Goal: Task Accomplishment & Management: Use online tool/utility

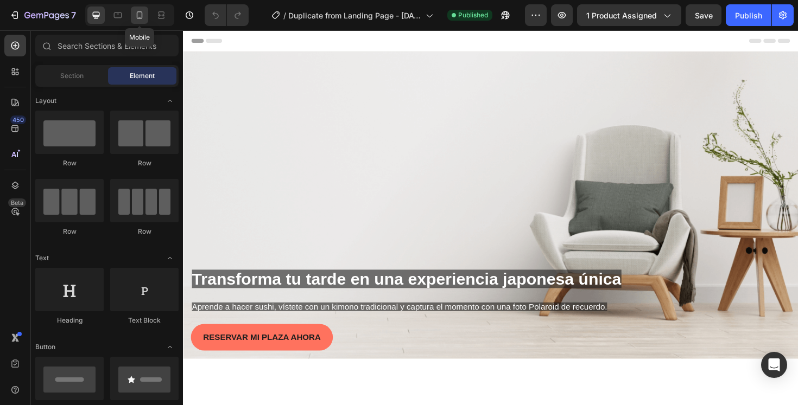
click at [143, 16] on icon at bounding box center [139, 15] width 11 height 11
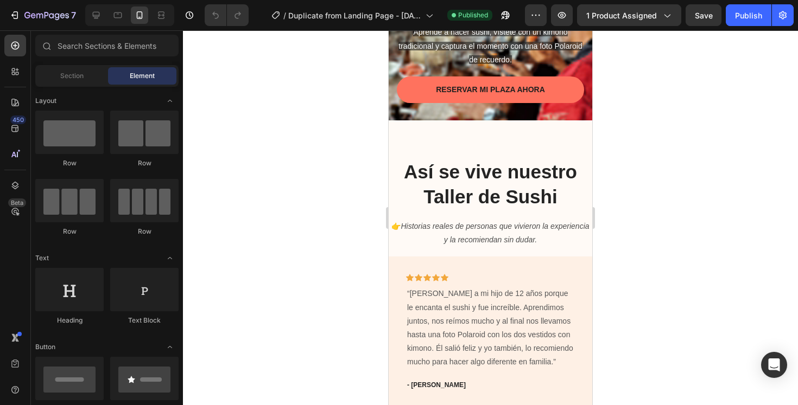
scroll to position [329, 0]
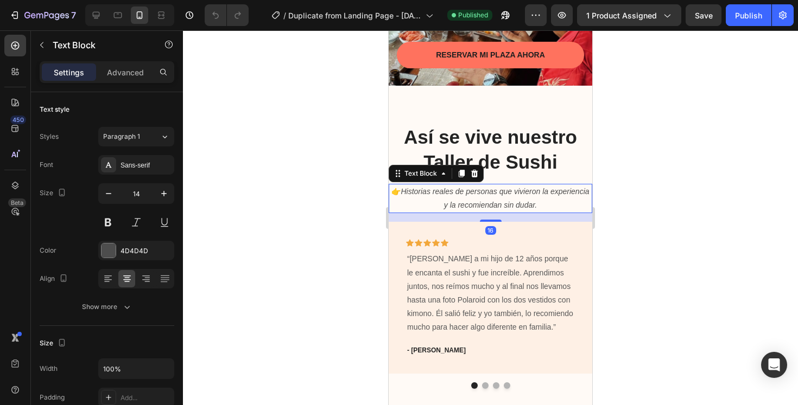
click at [393, 206] on p "👉 Historias reales de personas que vivieron la experiencia y la recomiendan sin…" at bounding box center [490, 198] width 201 height 27
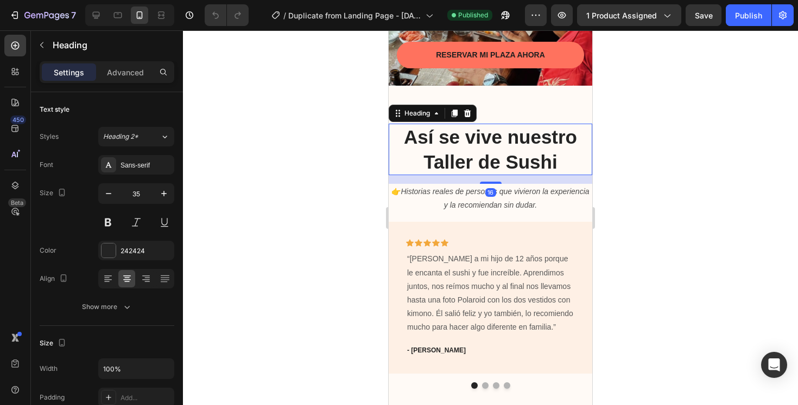
click at [392, 161] on h2 "Así se vive nuestro Taller de Sushi" at bounding box center [491, 150] width 204 height 52
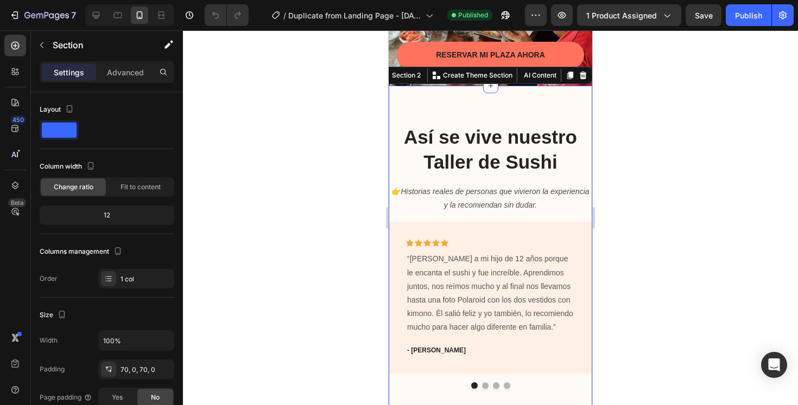
click at [516, 108] on div "Así se vive nuestro Taller de Sushi Heading 👉 Historias reales de personas que …" at bounding box center [491, 256] width 204 height 341
click at [122, 67] on p "Advanced" at bounding box center [125, 72] width 37 height 11
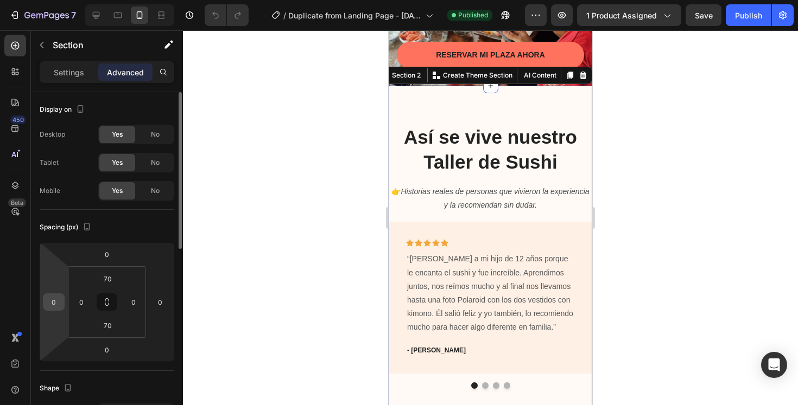
click at [57, 300] on input "0" at bounding box center [54, 302] width 16 height 16
type input "5"
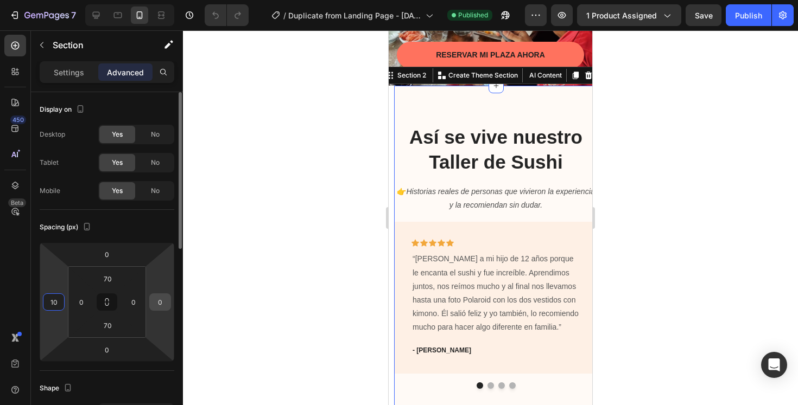
type input "10"
click at [157, 300] on input "0" at bounding box center [160, 302] width 16 height 16
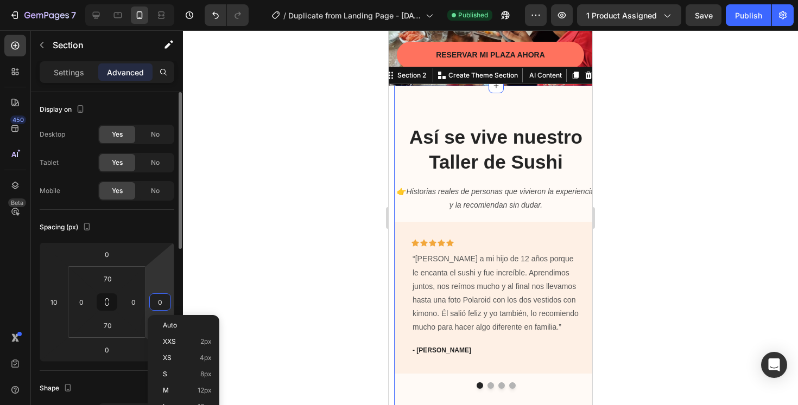
click at [157, 300] on input "0" at bounding box center [160, 302] width 16 height 16
type input "10"
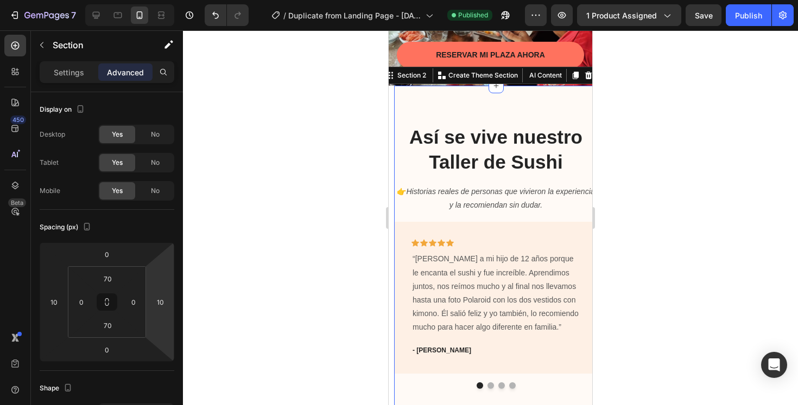
click at [230, 283] on div at bounding box center [490, 217] width 615 height 375
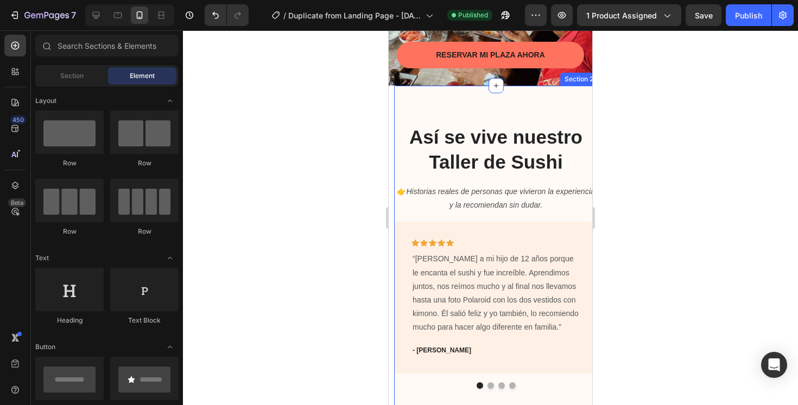
click at [484, 106] on div "Así se vive nuestro Taller de Sushi Heading 👉 Historias reales de personas que …" at bounding box center [496, 256] width 204 height 341
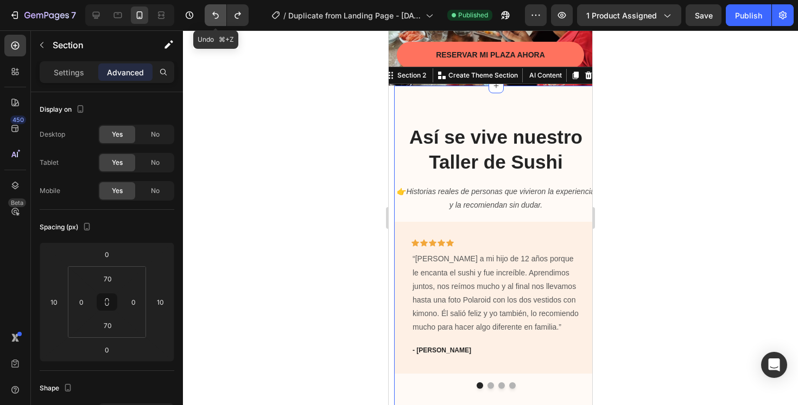
click at [219, 20] on icon "Undo/Redo" at bounding box center [215, 15] width 11 height 11
type input "0"
click at [219, 20] on icon "Undo/Redo" at bounding box center [215, 15] width 11 height 11
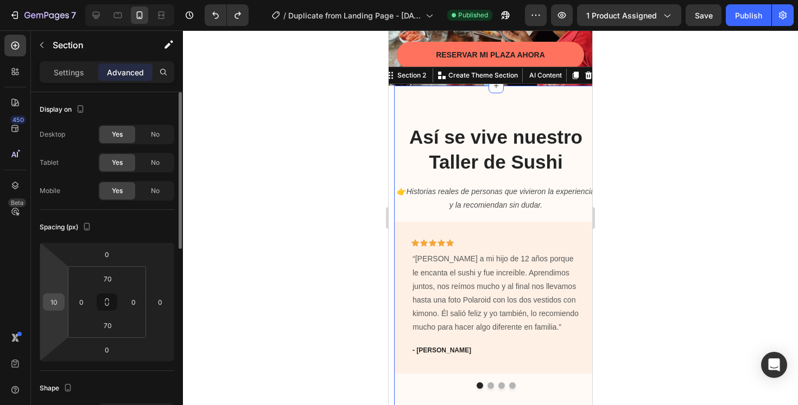
click at [54, 305] on input "10" at bounding box center [54, 302] width 16 height 16
type input "0"
click at [329, 236] on div at bounding box center [490, 217] width 615 height 375
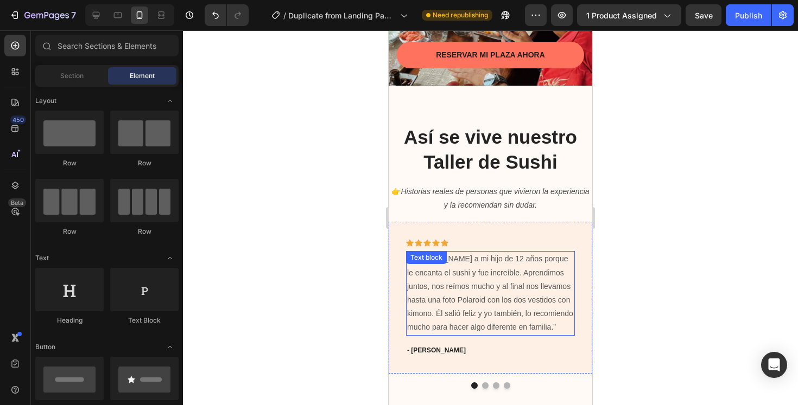
click at [521, 243] on div "Icon Icon Icon Icon Icon Row" at bounding box center [490, 245] width 169 height 12
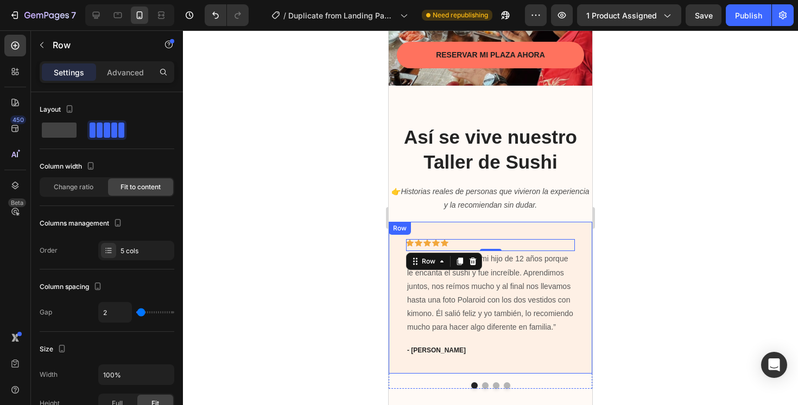
click at [518, 230] on div "Icon Icon Icon Icon Icon Row 0 “Llevé a mi hijo de 12 años porque le encanta el…" at bounding box center [491, 297] width 204 height 151
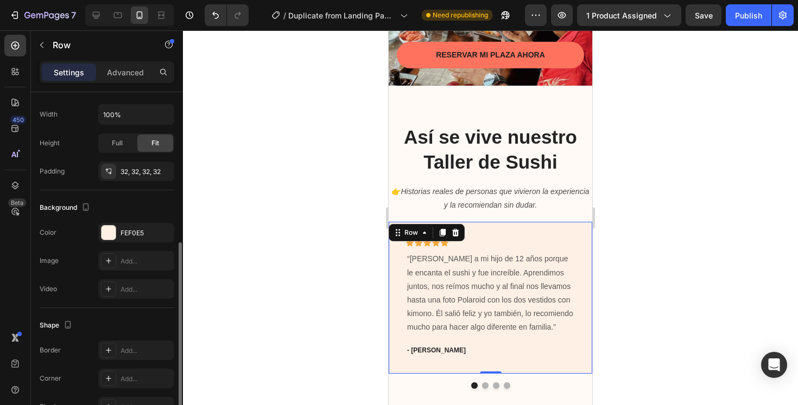
scroll to position [245, 0]
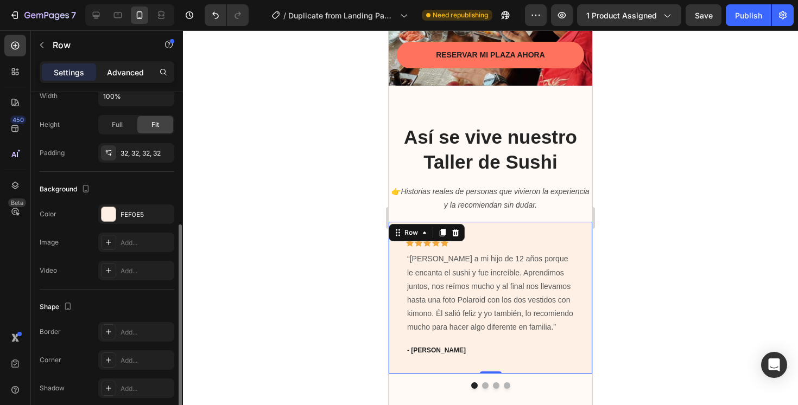
click at [119, 76] on p "Advanced" at bounding box center [125, 72] width 37 height 11
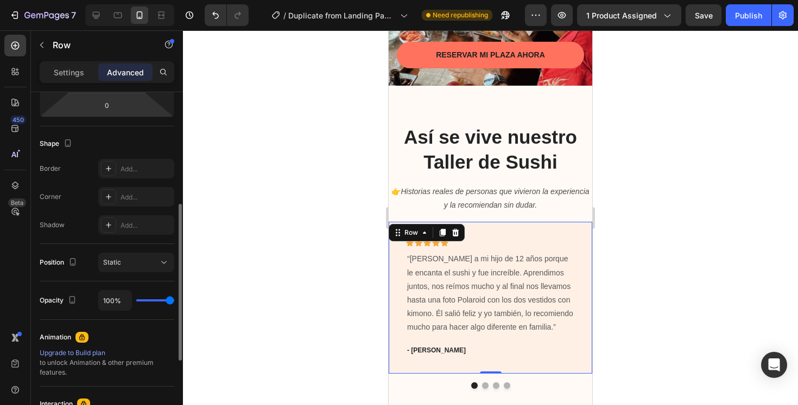
scroll to position [0, 0]
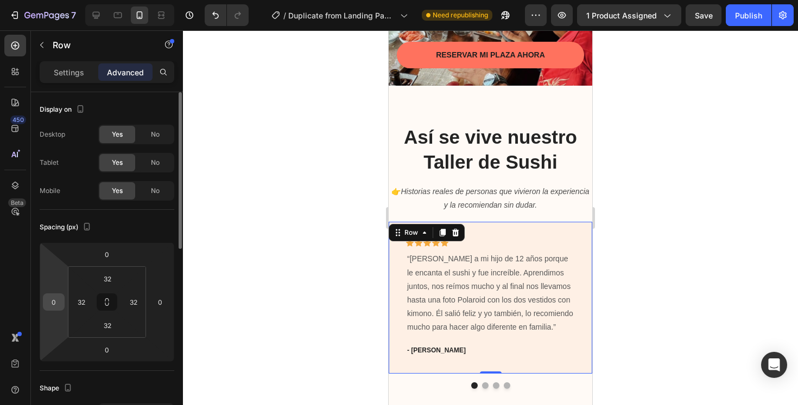
click at [53, 304] on input "0" at bounding box center [54, 302] width 16 height 16
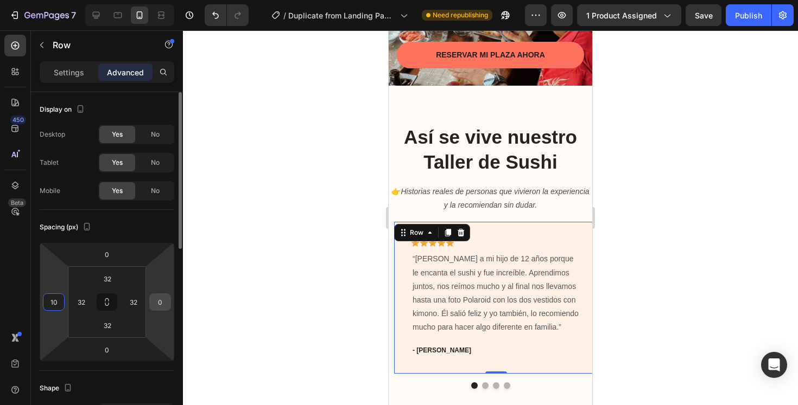
type input "10"
click at [155, 304] on input "0" at bounding box center [160, 302] width 16 height 16
click at [164, 303] on input "1" at bounding box center [160, 302] width 16 height 16
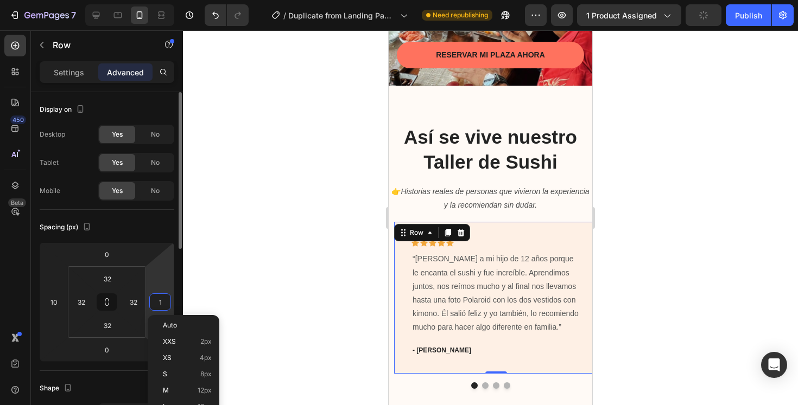
type input "10"
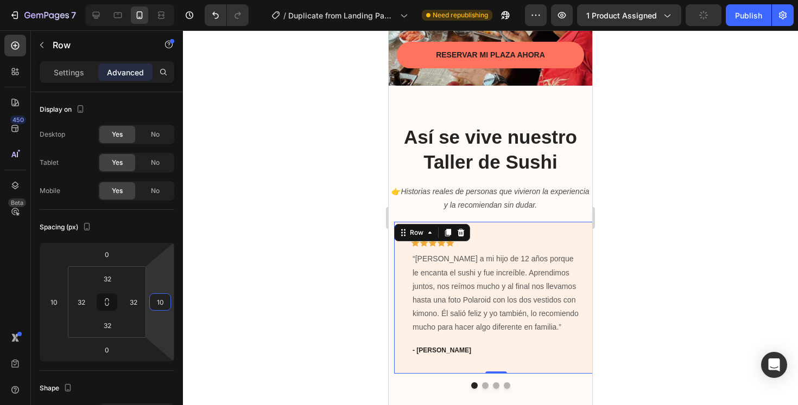
click at [200, 301] on div at bounding box center [490, 217] width 615 height 375
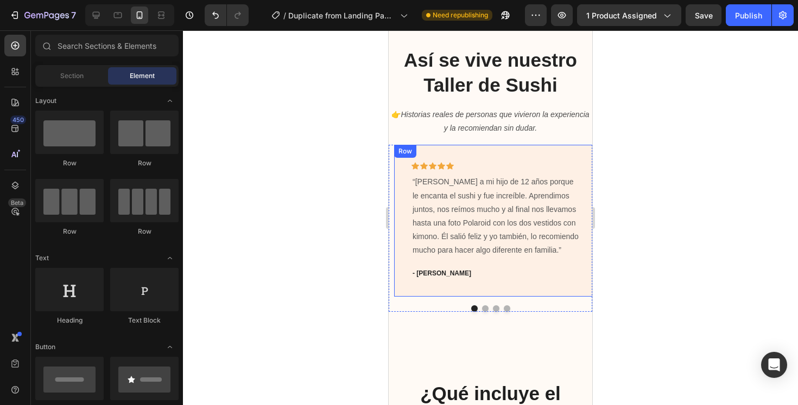
scroll to position [414, 0]
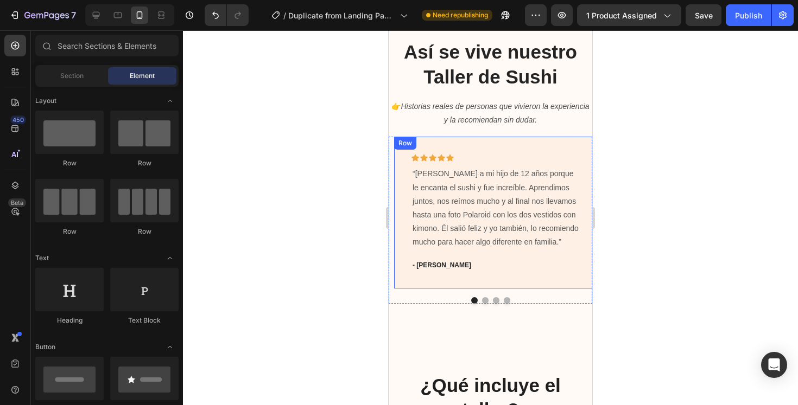
click at [585, 149] on div "Icon Icon Icon Icon Icon Row “Llevé a mi hijo de 12 años porque le encanta el s…" at bounding box center [496, 212] width 204 height 151
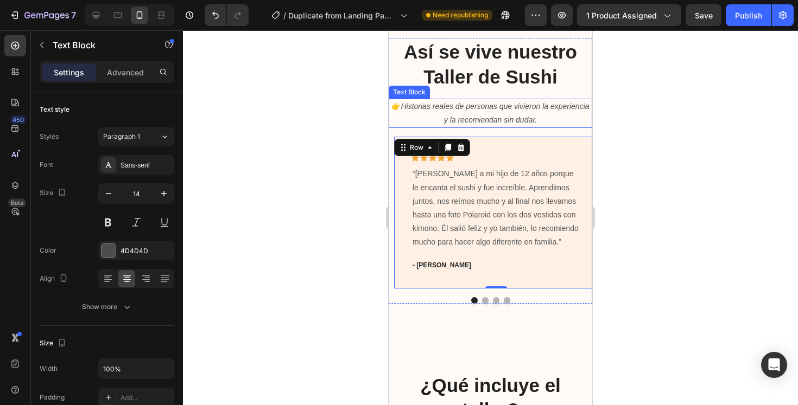
click at [551, 116] on p "👉 Historias reales de personas que vivieron la experiencia y la recomiendan sin…" at bounding box center [490, 113] width 201 height 27
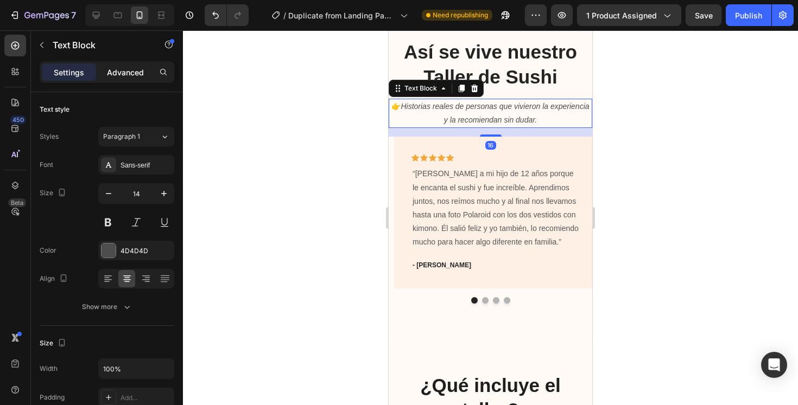
click at [134, 78] on p "Advanced" at bounding box center [125, 72] width 37 height 11
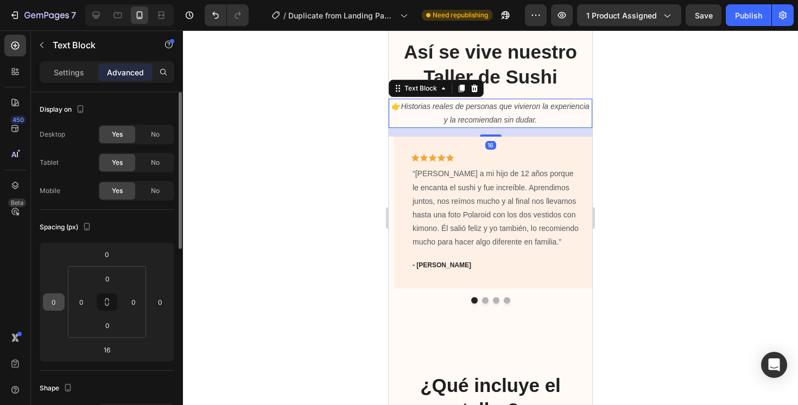
click at [49, 307] on input "0" at bounding box center [54, 302] width 16 height 16
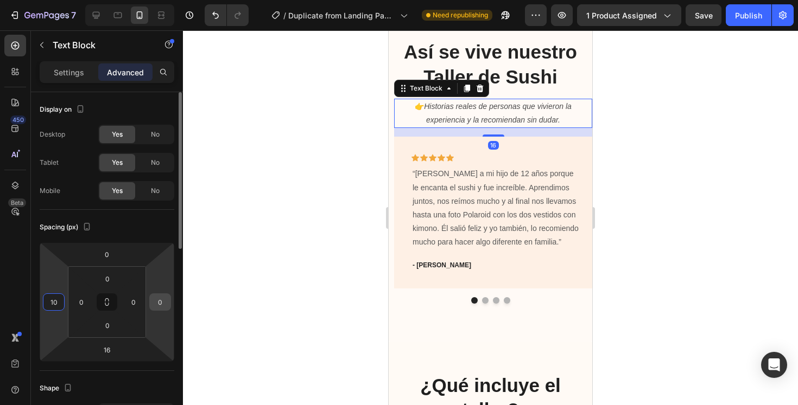
type input "10"
click at [164, 305] on input "0" at bounding box center [160, 302] width 16 height 16
type input "10"
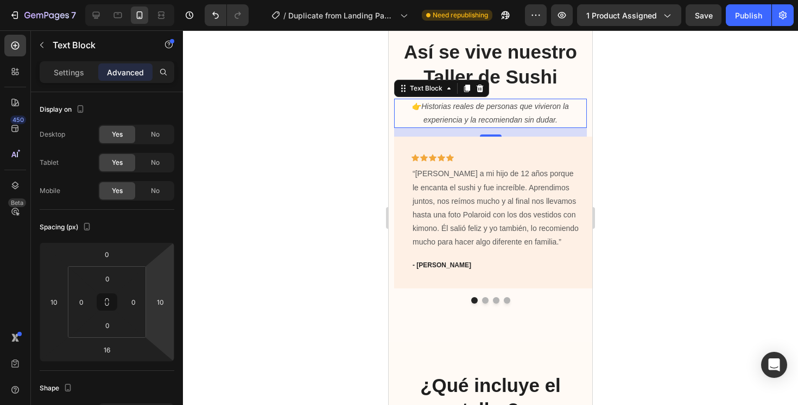
click at [319, 222] on div at bounding box center [490, 217] width 615 height 375
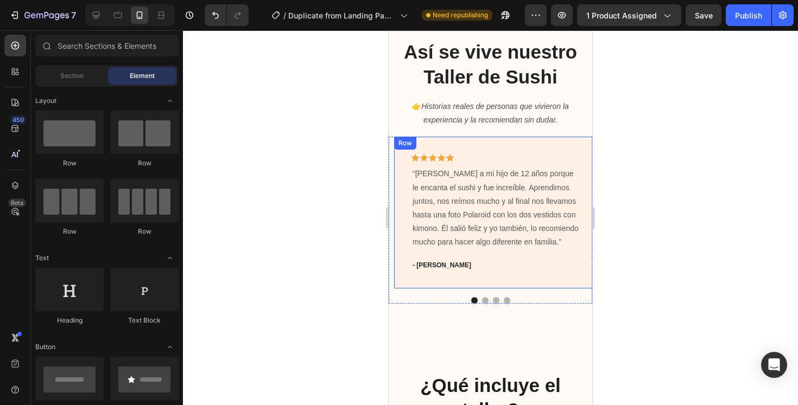
click at [574, 280] on div "Icon Icon Icon Icon Icon Row “Llevé a mi hijo de 12 años porque le encanta el s…" at bounding box center [496, 212] width 204 height 151
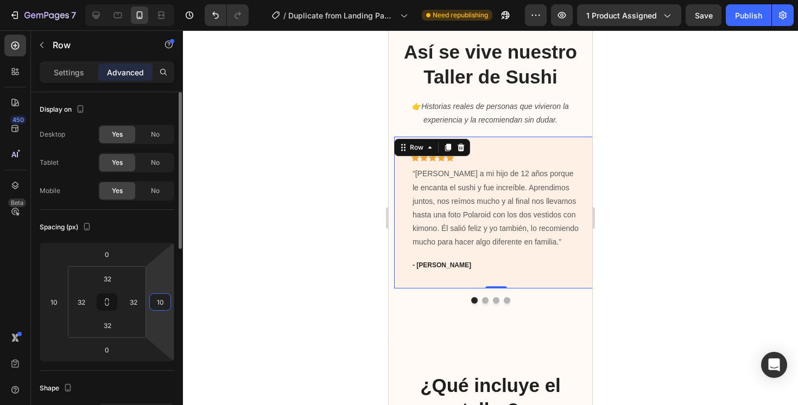
click at [165, 299] on input "10" at bounding box center [160, 302] width 16 height 16
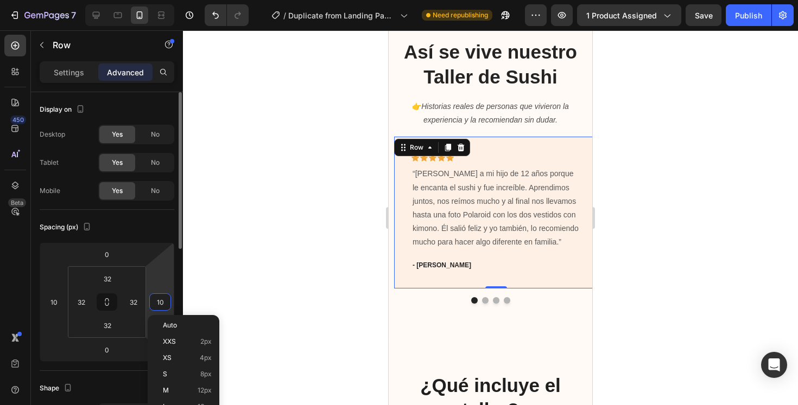
type input "2"
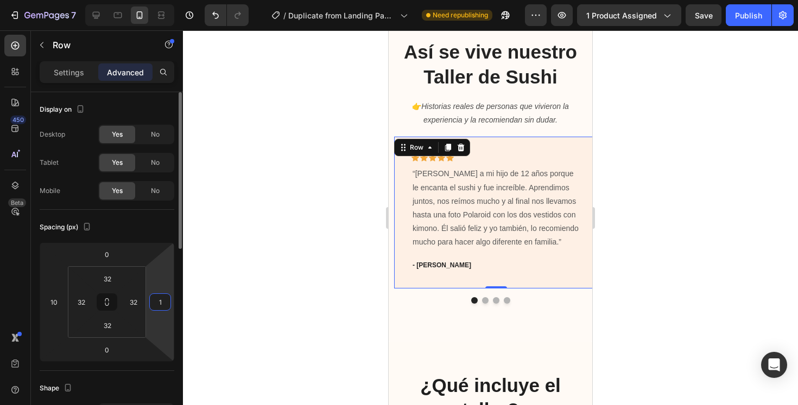
type input "10"
click at [316, 281] on div at bounding box center [490, 217] width 615 height 375
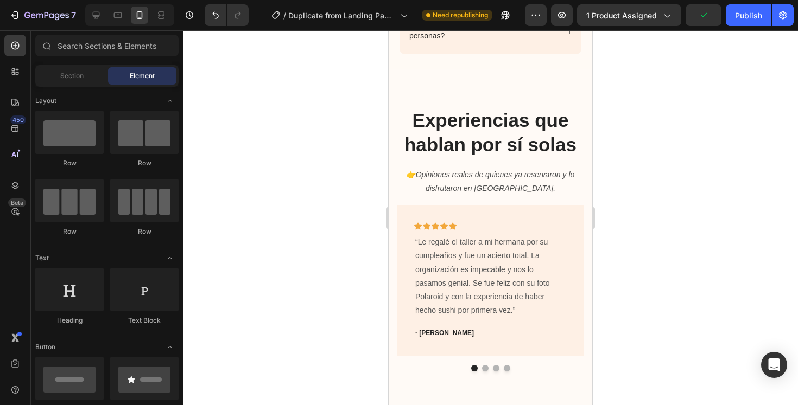
scroll to position [2058, 0]
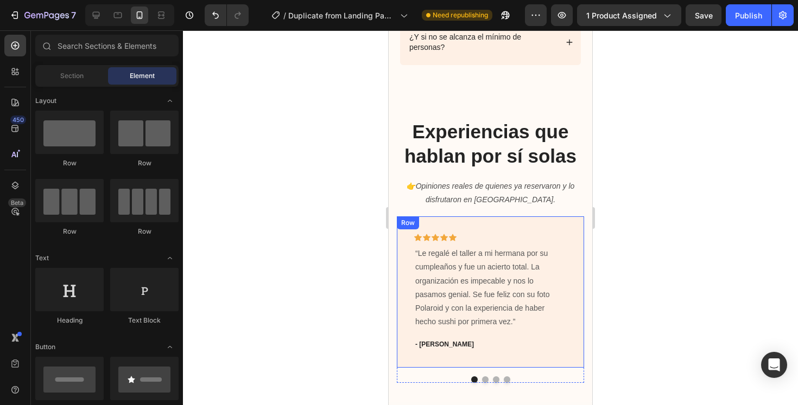
click at [572, 243] on div "Icon Icon Icon Icon Icon Row “Le regalé el taller a mi hermana por su cumpleaño…" at bounding box center [490, 292] width 187 height 151
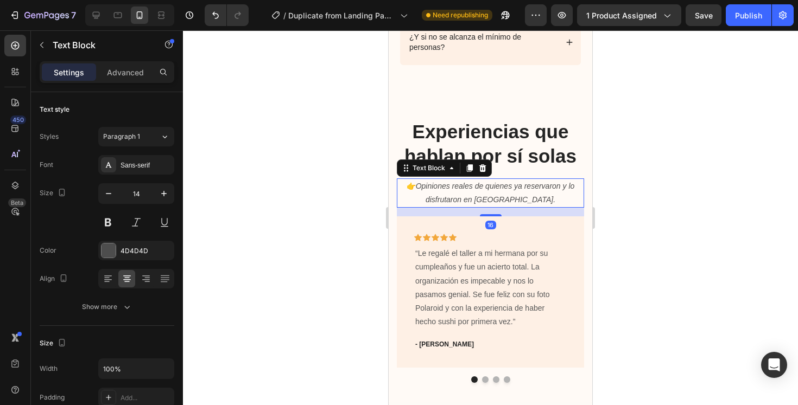
click at [581, 206] on p "👉 Opiniones reales de quienes ya reservaron y lo disfrutaron en [GEOGRAPHIC_DAT…" at bounding box center [490, 193] width 185 height 27
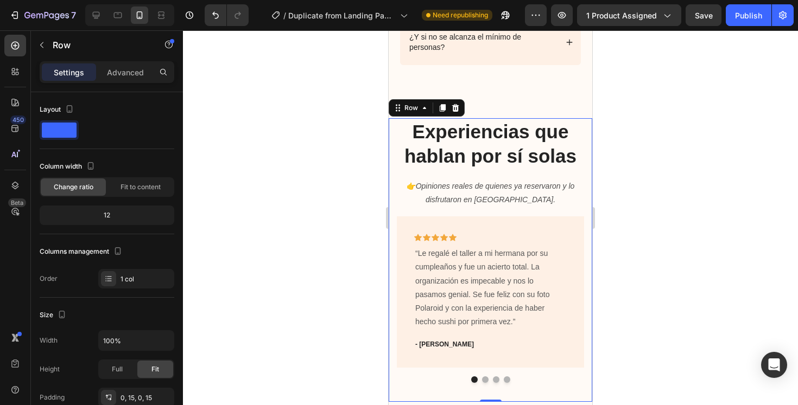
click at [588, 176] on div "Experiencias que hablan por sí solas Heading 👉 Opiniones reales de quienes ya r…" at bounding box center [491, 260] width 204 height 284
click at [120, 73] on p "Advanced" at bounding box center [125, 72] width 37 height 11
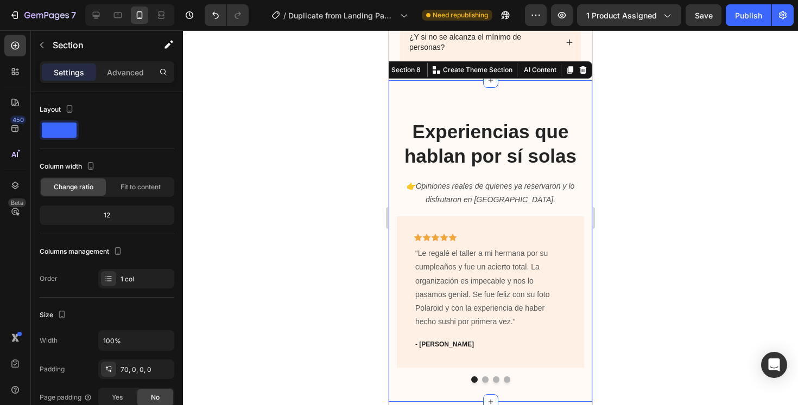
click at [580, 105] on div "Experiencias que hablan por sí solas Heading 👉 Opiniones reales de quienes ya r…" at bounding box center [491, 241] width 204 height 322
click at [139, 72] on p "Advanced" at bounding box center [125, 72] width 37 height 11
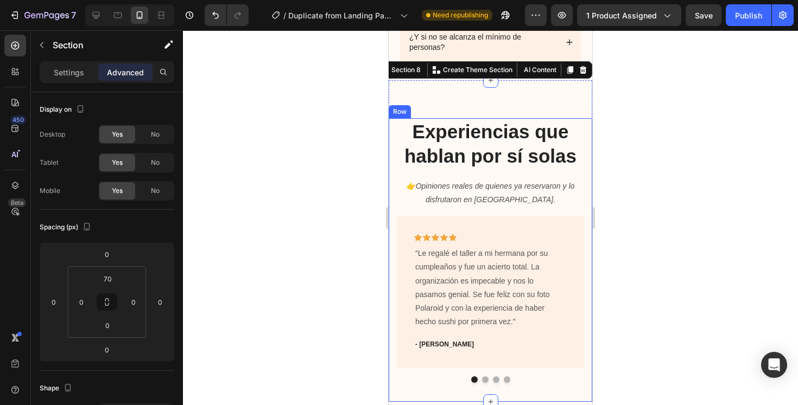
click at [587, 174] on div "Experiencias que hablan por sí solas Heading 👉 Opiniones reales de quienes ya r…" at bounding box center [491, 260] width 204 height 284
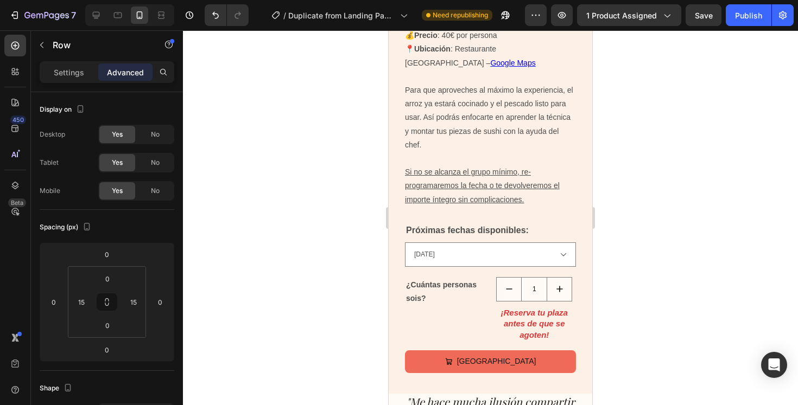
scroll to position [1985, 0]
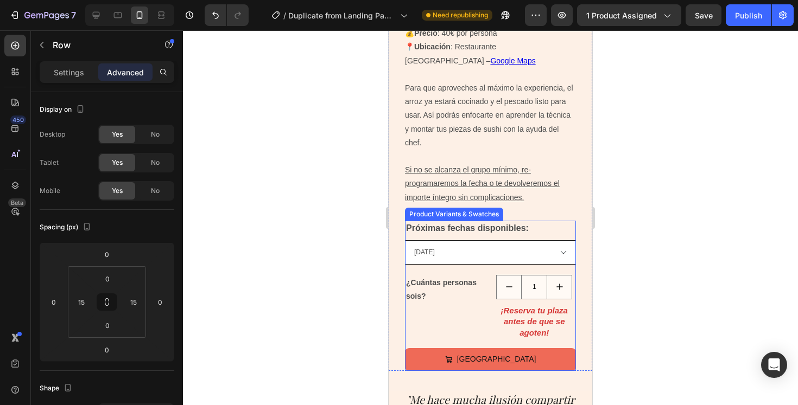
click at [528, 251] on select "[DATE] de octubre" at bounding box center [490, 252] width 171 height 24
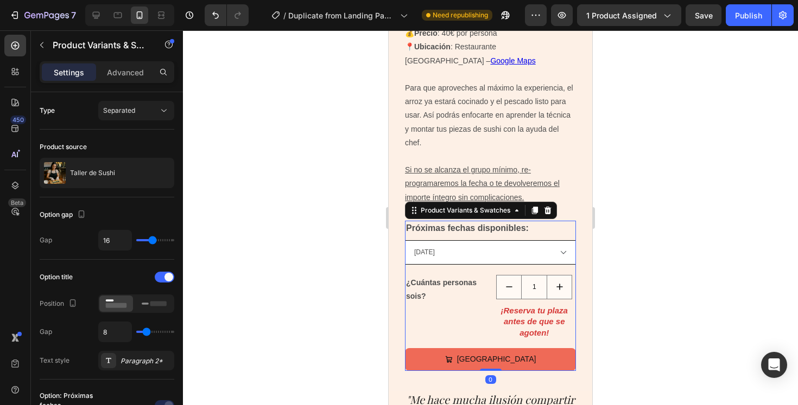
click at [405, 240] on select "[DATE] de octubre" at bounding box center [490, 252] width 171 height 24
select select "[DATE]"
click at [528, 255] on select "[DATE] de octubre" at bounding box center [490, 252] width 171 height 24
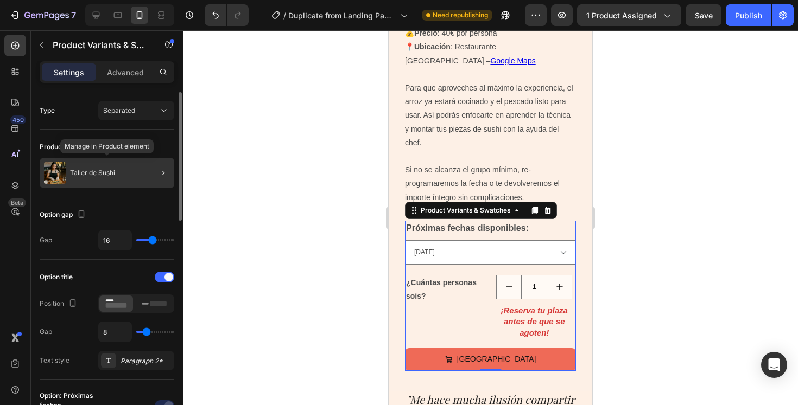
click at [142, 174] on div "Taller de Sushi" at bounding box center [107, 173] width 135 height 30
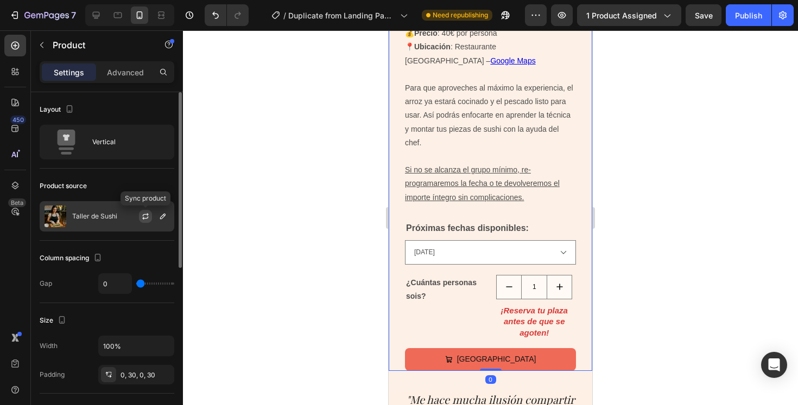
click at [144, 217] on icon "button" at bounding box center [145, 216] width 9 height 9
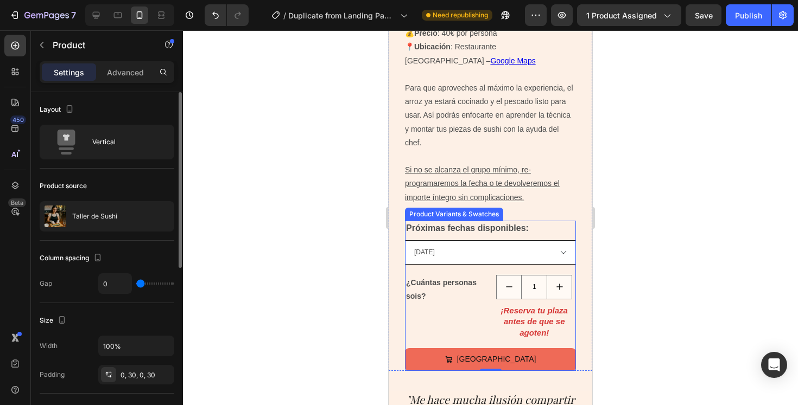
click at [564, 252] on select "[DATE] de octubre" at bounding box center [490, 252] width 171 height 24
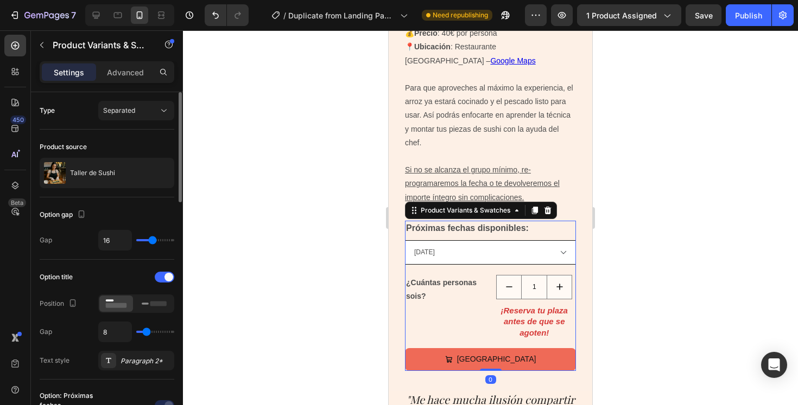
click at [405, 240] on select "[DATE] de octubre" at bounding box center [490, 252] width 171 height 24
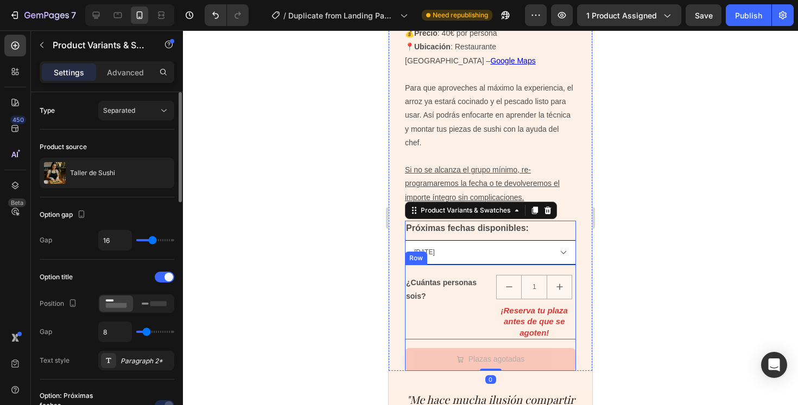
click at [550, 253] on select "[DATE] de octubre" at bounding box center [490, 252] width 171 height 24
click at [405, 240] on select "[DATE] de octubre" at bounding box center [490, 252] width 171 height 24
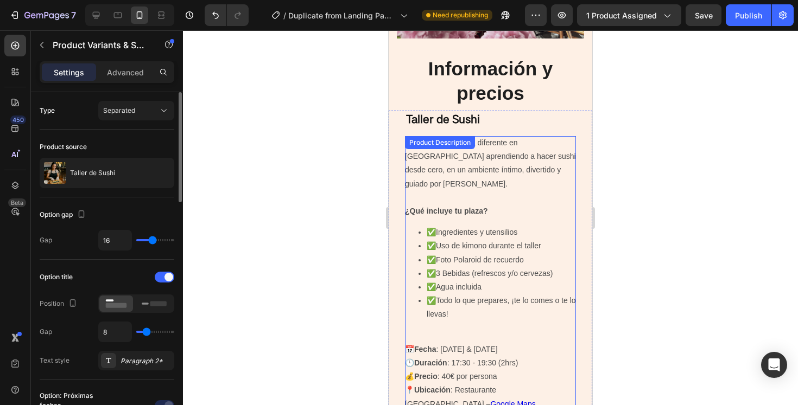
scroll to position [1596, 0]
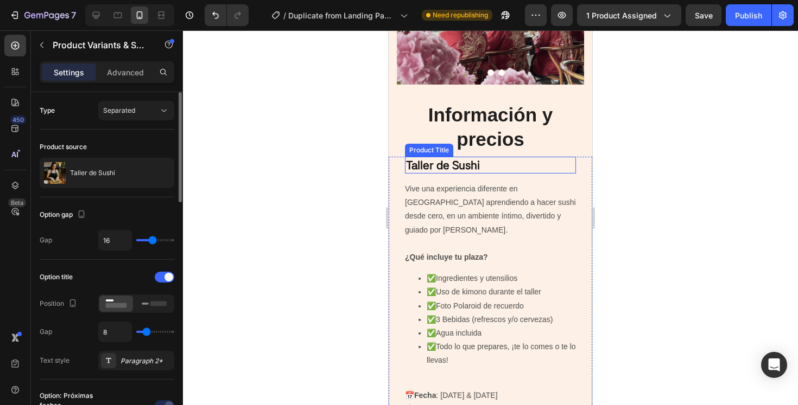
click at [528, 167] on h1 "Taller de Sushi" at bounding box center [490, 165] width 171 height 17
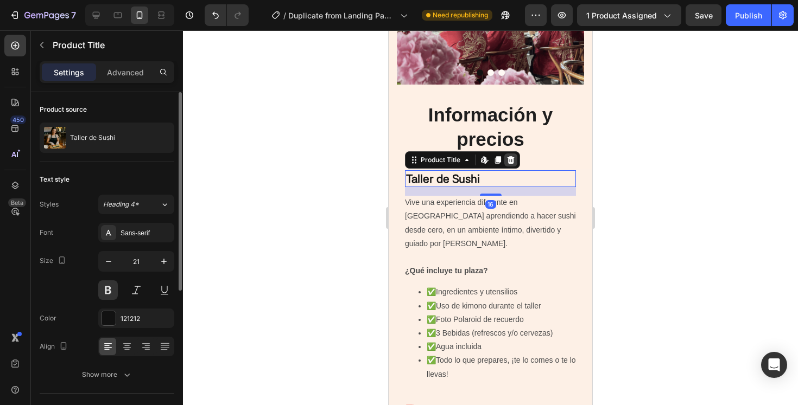
click at [514, 156] on icon at bounding box center [510, 160] width 9 height 9
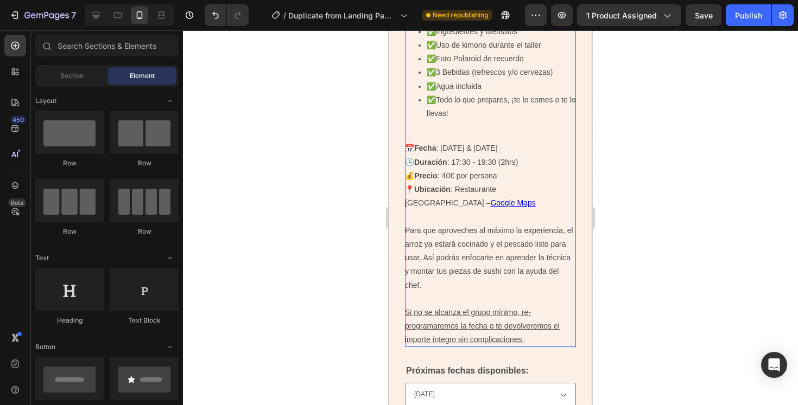
scroll to position [1956, 0]
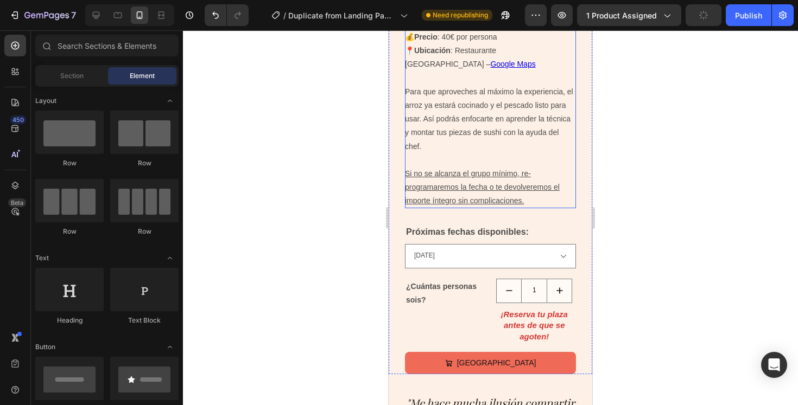
click at [513, 253] on select "[DATE] de octubre" at bounding box center [490, 256] width 171 height 24
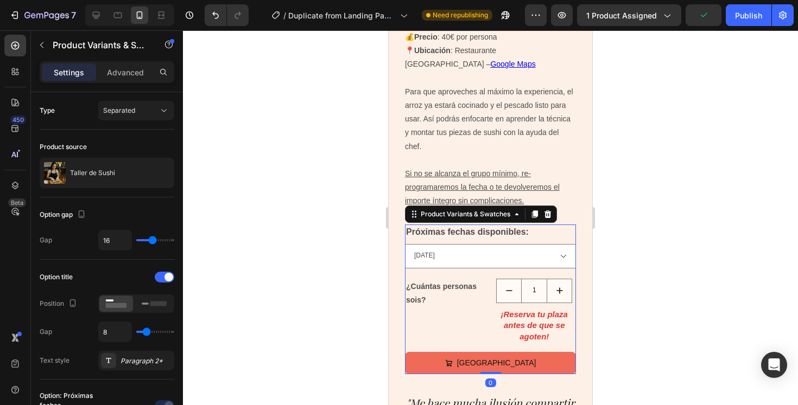
click at [405, 244] on select "[DATE] de octubre" at bounding box center [490, 256] width 171 height 24
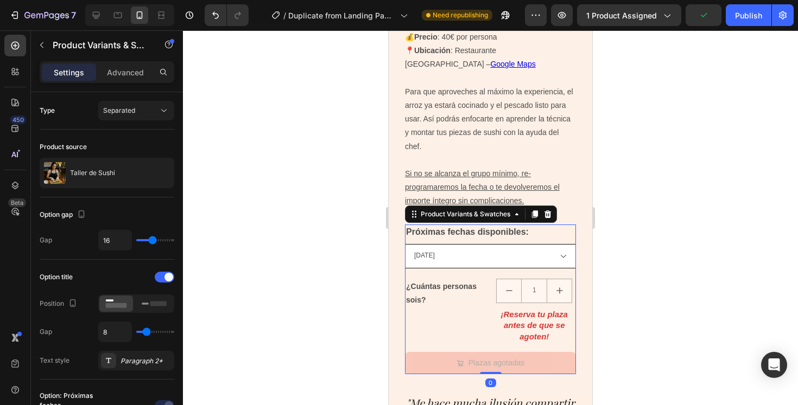
click at [510, 261] on select "[DATE] de octubre" at bounding box center [490, 256] width 171 height 24
click at [405, 244] on select "[DATE] de octubre" at bounding box center [490, 256] width 171 height 24
select select "[DATE]"
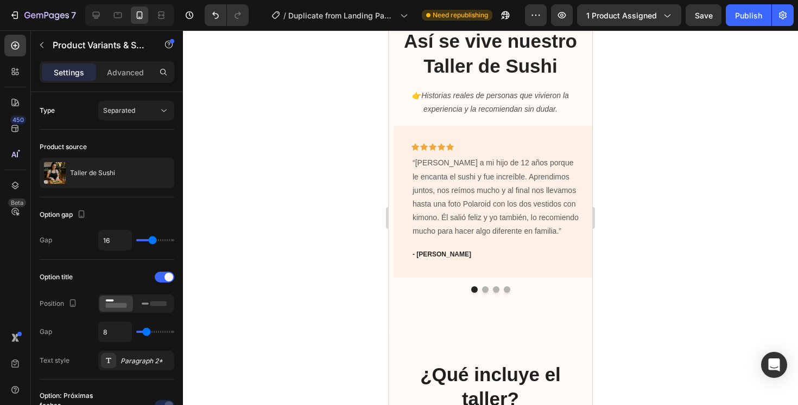
scroll to position [416, 0]
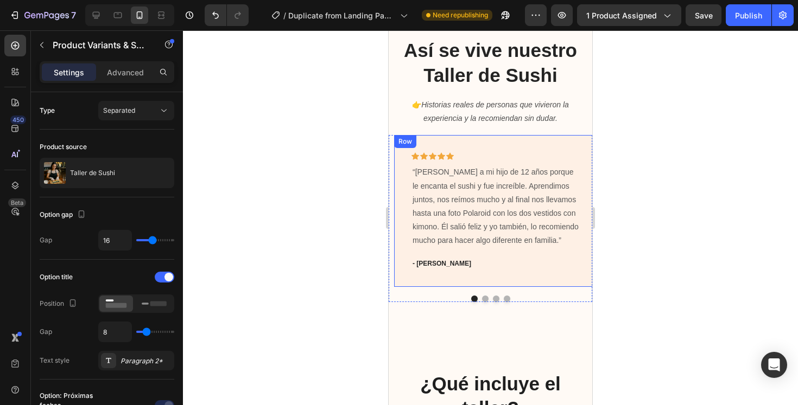
click at [557, 143] on div "Icon Icon Icon Icon Icon Row “Llevé a mi hijo de 12 años porque le encanta el s…" at bounding box center [496, 210] width 204 height 151
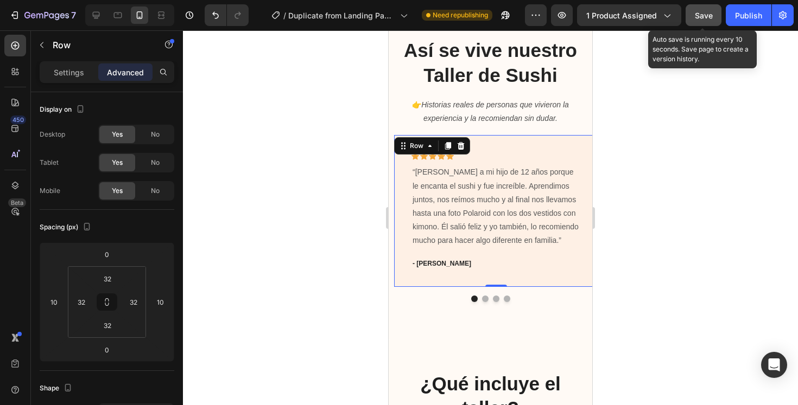
click at [706, 12] on span "Save" at bounding box center [704, 15] width 18 height 9
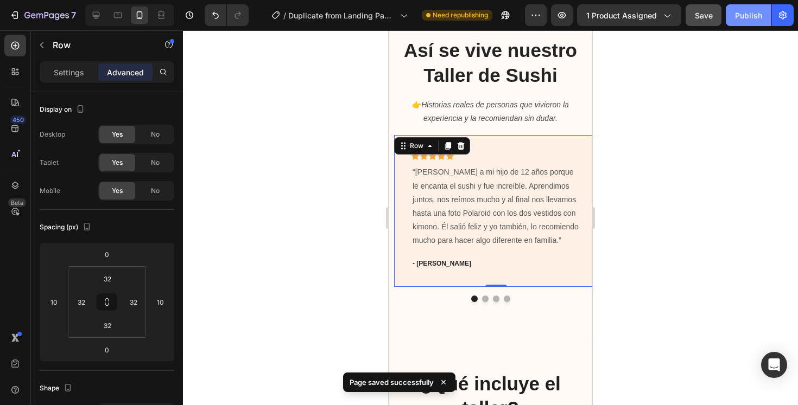
click at [752, 20] on div "Publish" at bounding box center [748, 15] width 27 height 11
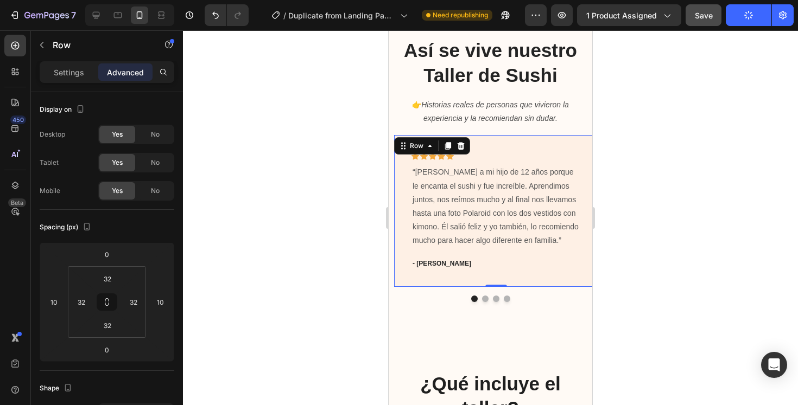
click at [752, 20] on button "Publish" at bounding box center [749, 15] width 46 height 22
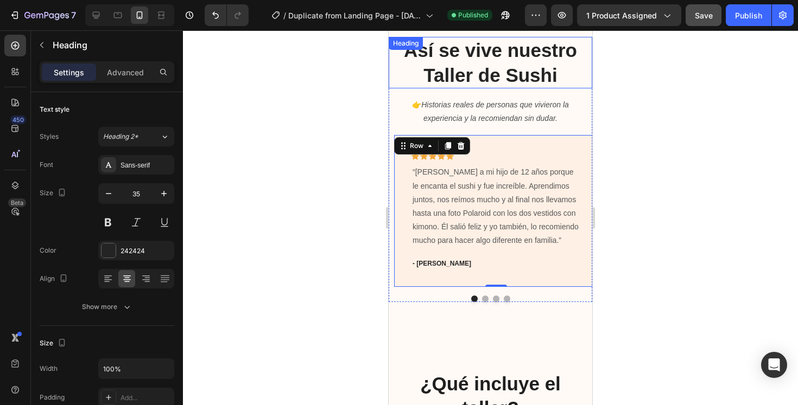
click at [585, 61] on h2 "Así se vive nuestro Taller de Sushi" at bounding box center [491, 63] width 204 height 52
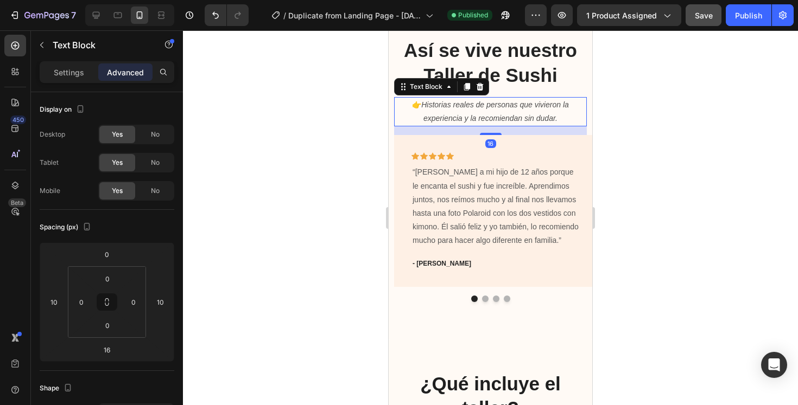
click at [586, 99] on div "👉 Historias reales de personas que vivieron la experiencia y la recomiendan sin…" at bounding box center [490, 111] width 193 height 29
click at [588, 123] on div "Así se vive nuestro Taller de Sushi Heading 👉 Historias reales de personas que …" at bounding box center [491, 169] width 204 height 265
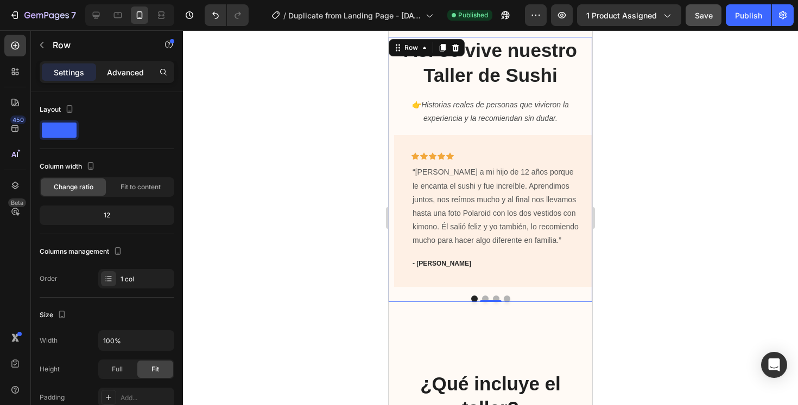
click at [139, 77] on p "Advanced" at bounding box center [125, 72] width 37 height 11
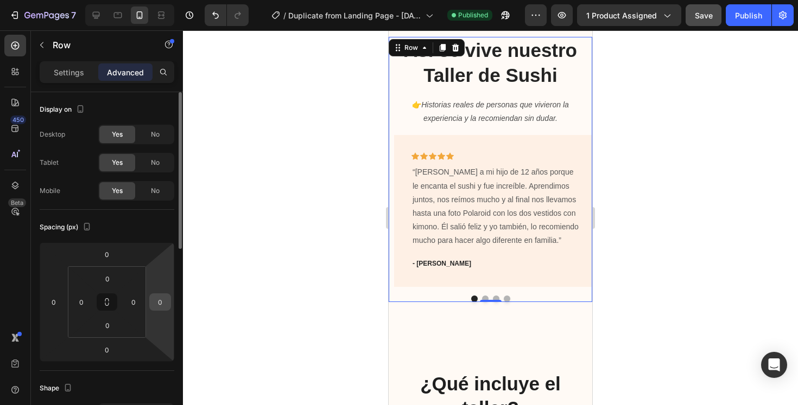
click at [160, 301] on input "0" at bounding box center [160, 302] width 16 height 16
type input "10"
click at [188, 307] on div at bounding box center [490, 217] width 615 height 375
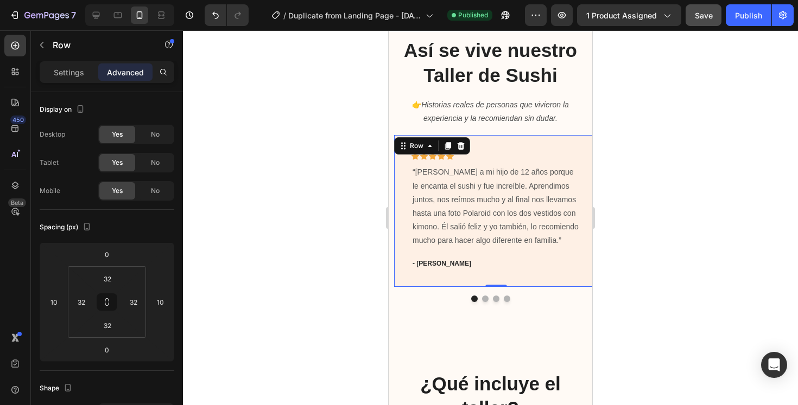
click at [402, 194] on div "Icon Icon Icon Icon Icon Row “Llevé a mi hijo de 12 años porque le encanta el s…" at bounding box center [496, 210] width 204 height 151
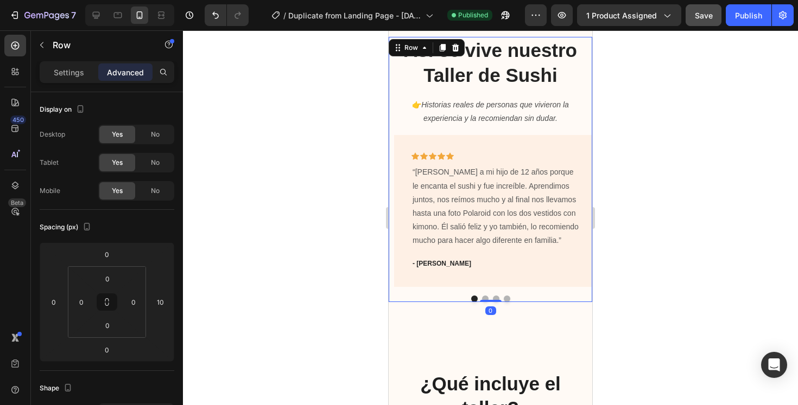
click at [404, 130] on div "Así se vive nuestro Taller de Sushi Heading 👉 Historias reales de personas que …" at bounding box center [491, 169] width 204 height 265
click at [137, 302] on input "0" at bounding box center [133, 302] width 16 height 16
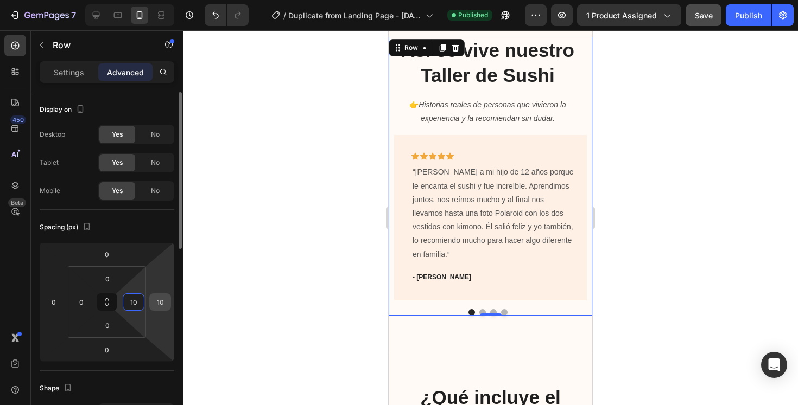
type input "10"
click at [167, 297] on input "10" at bounding box center [160, 302] width 16 height 16
click at [313, 225] on div at bounding box center [490, 217] width 615 height 375
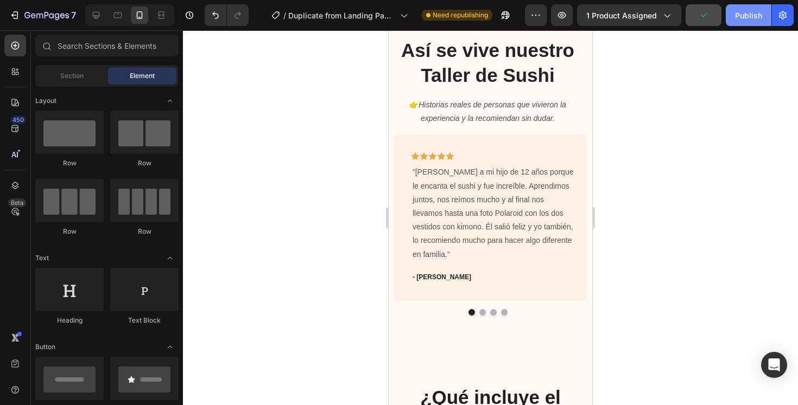
click at [743, 16] on div "Publish" at bounding box center [748, 15] width 27 height 11
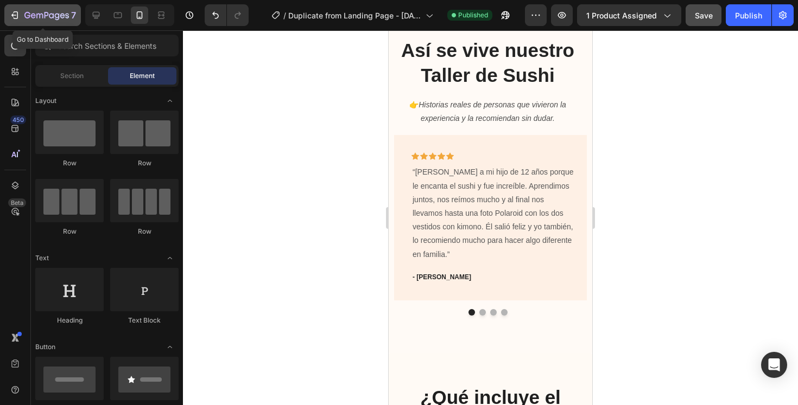
click at [62, 11] on icon "button" at bounding box center [46, 15] width 45 height 9
